Goal: Transaction & Acquisition: Purchase product/service

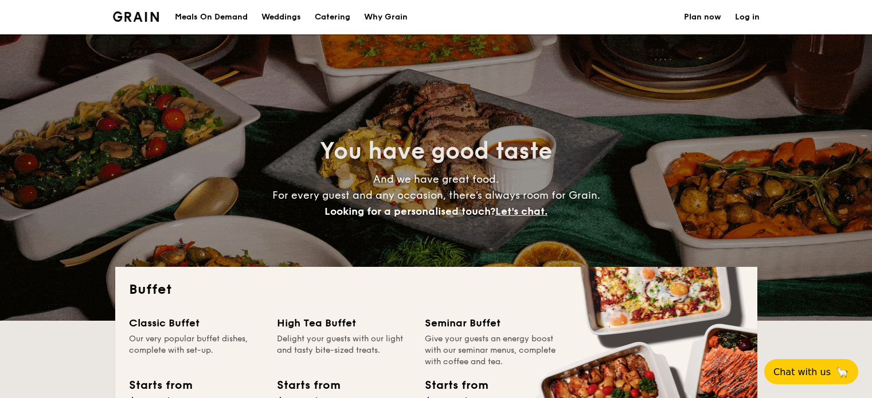
select select
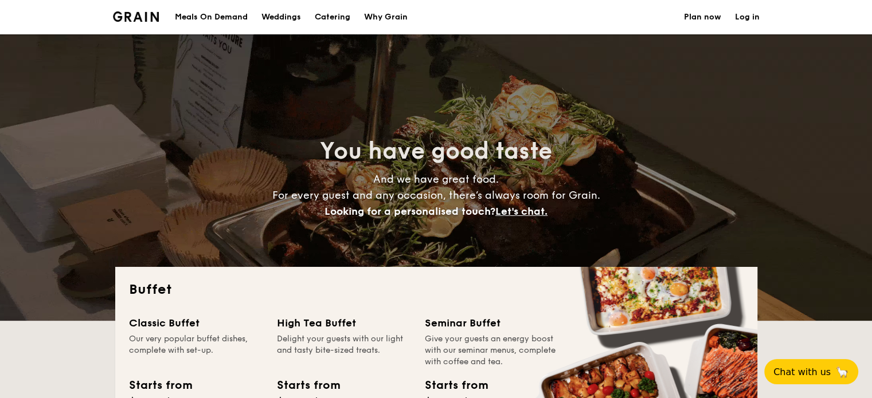
click at [222, 19] on div "Meals On Demand" at bounding box center [211, 17] width 73 height 34
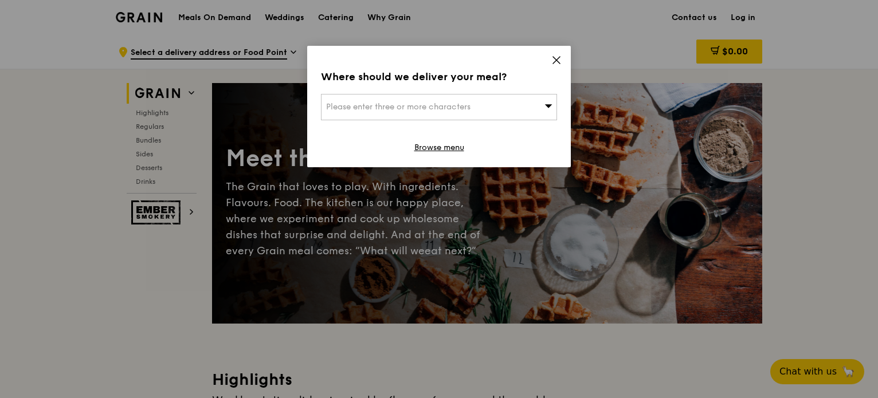
click at [361, 105] on span "Please enter three or more characters" at bounding box center [398, 107] width 144 height 10
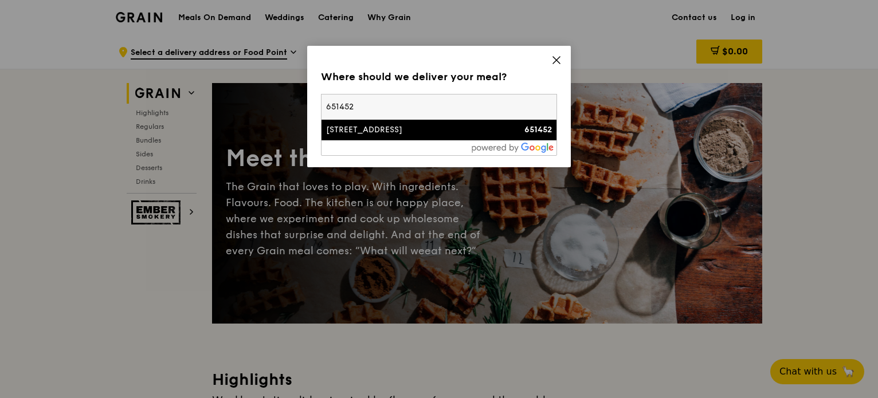
type input "651452"
click at [401, 130] on div "452A Bukit Batok West Avenue 6" at bounding box center [411, 129] width 170 height 11
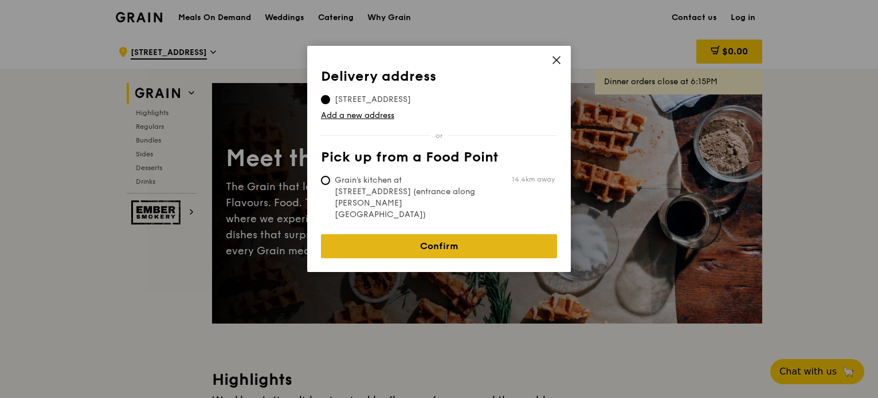
click at [470, 234] on link "Confirm" at bounding box center [439, 246] width 236 height 24
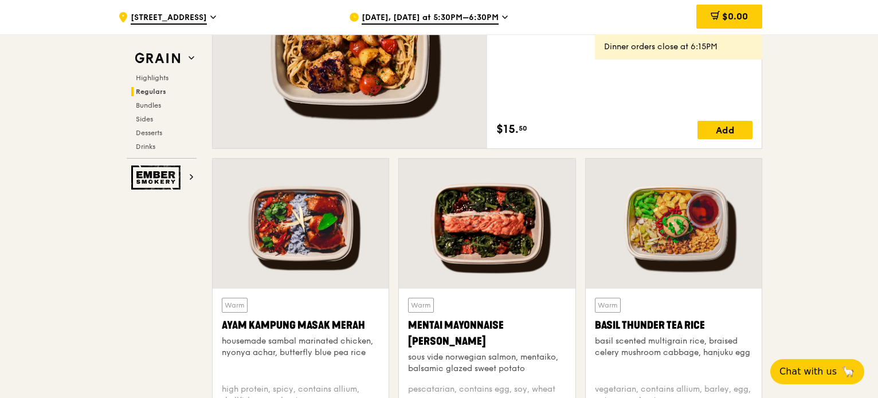
scroll to position [1032, 0]
